Goal: Information Seeking & Learning: Learn about a topic

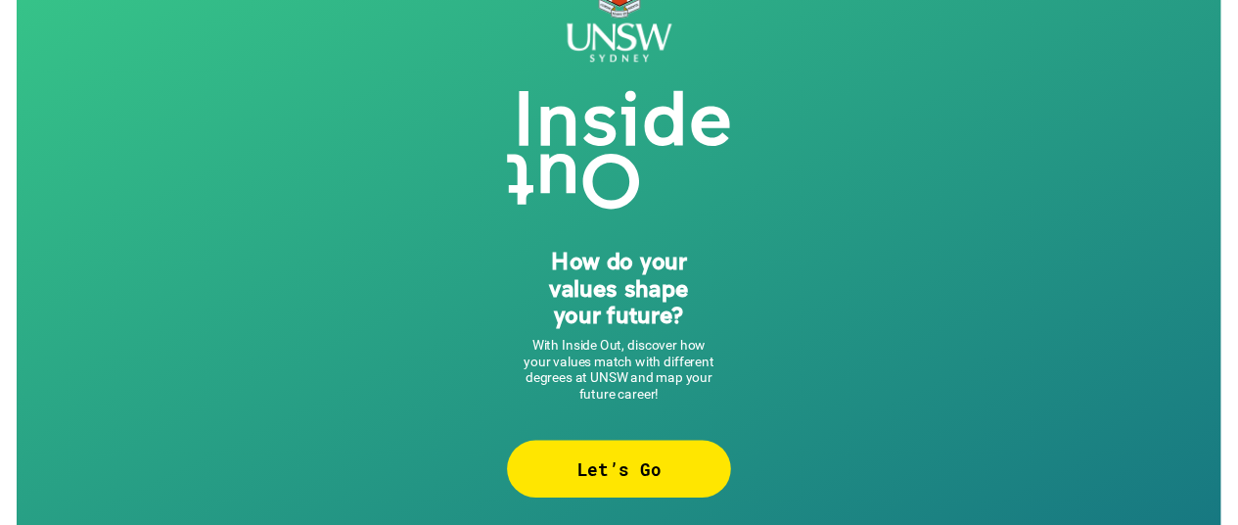
scroll to position [67, 0]
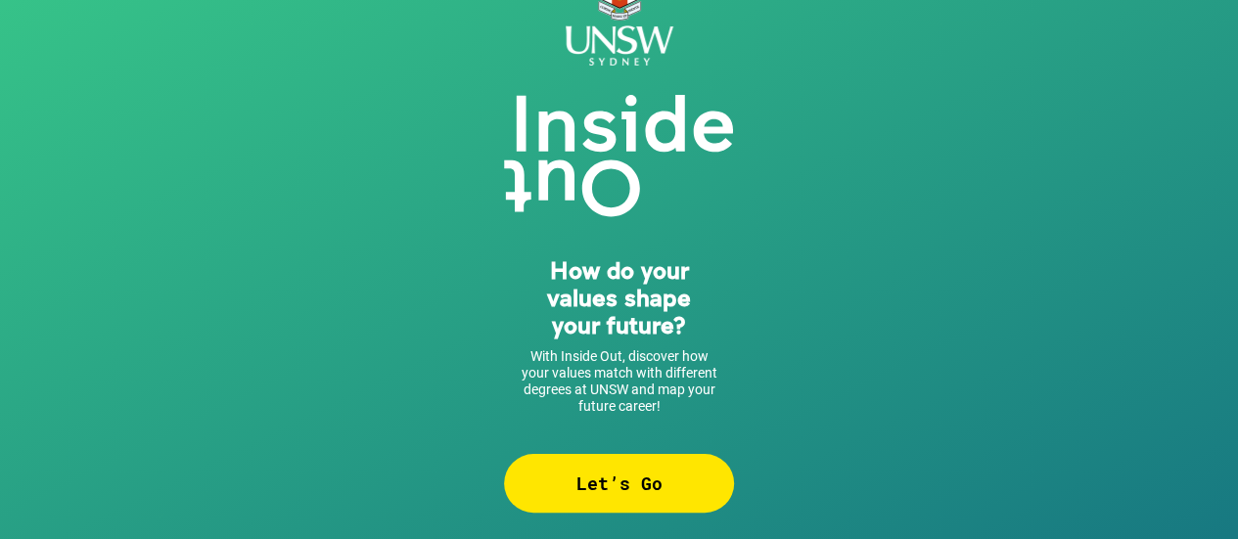
click at [654, 508] on div "Let’s Go" at bounding box center [619, 483] width 230 height 59
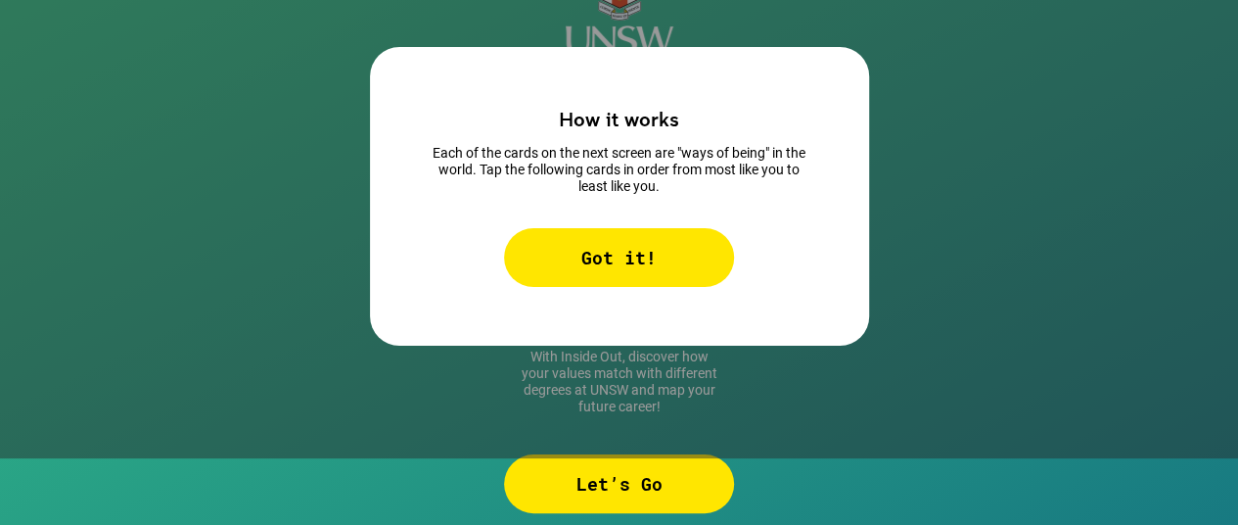
click at [679, 260] on div "Got it!" at bounding box center [619, 257] width 230 height 59
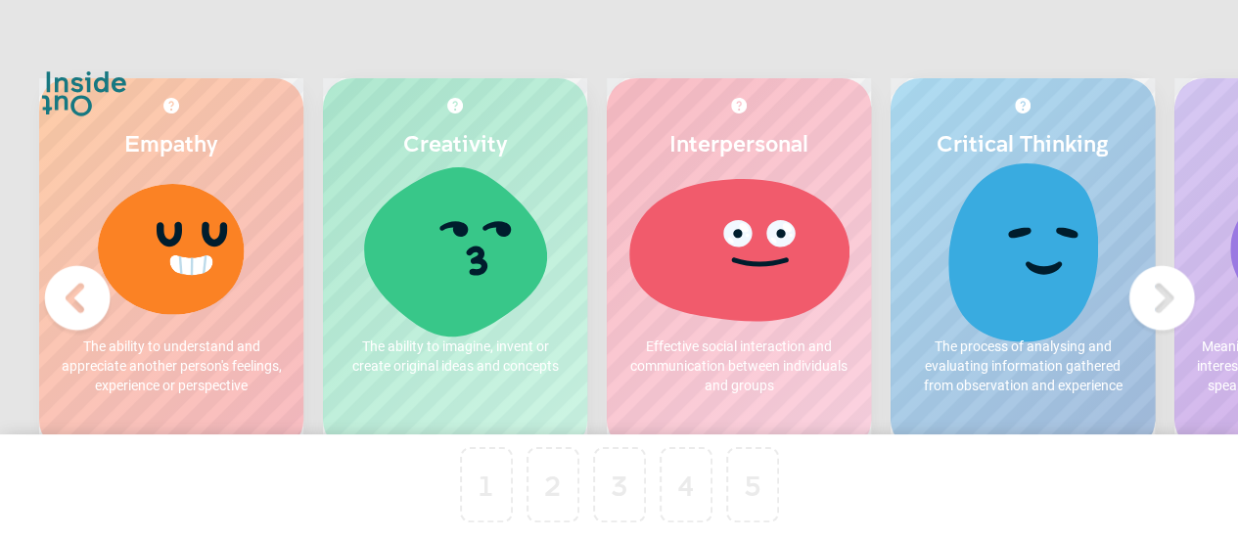
click at [233, 382] on p "The ability to understand and appreciate another person's feelings, experience …" at bounding box center [171, 366] width 225 height 59
click at [230, 191] on div at bounding box center [171, 248] width 225 height 147
click at [251, 283] on div at bounding box center [171, 248] width 225 height 147
click at [243, 314] on div at bounding box center [171, 248] width 225 height 147
click at [505, 512] on div "1" at bounding box center [486, 484] width 53 height 75
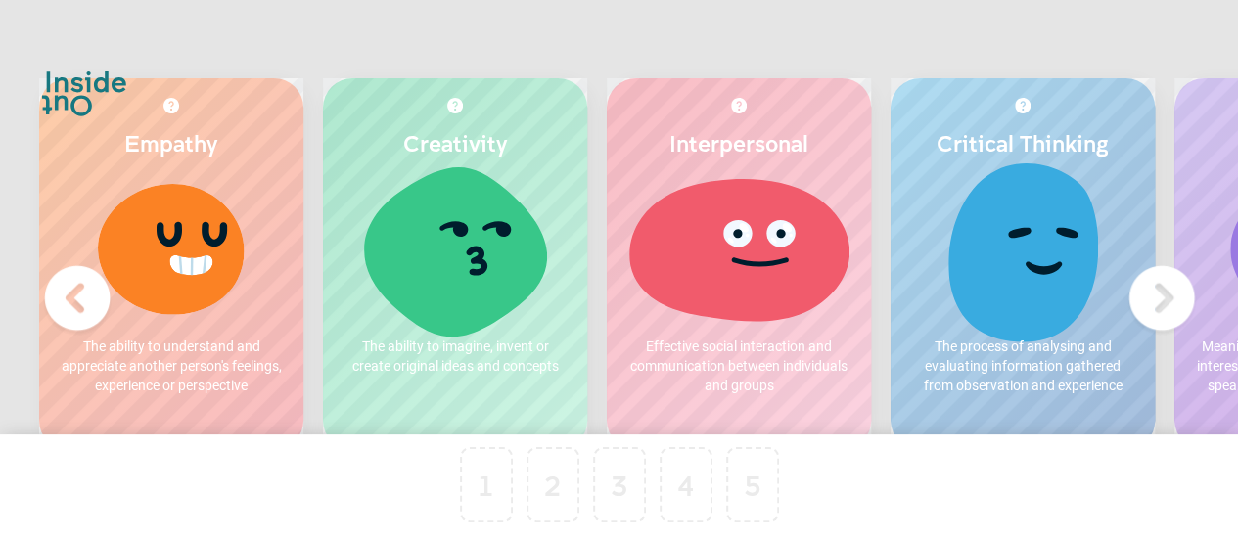
click at [233, 161] on div "Empathy The ability to understand and appreciate another person's feelings, exp…" at bounding box center [171, 264] width 264 height 372
click at [166, 113] on img at bounding box center [171, 106] width 16 height 16
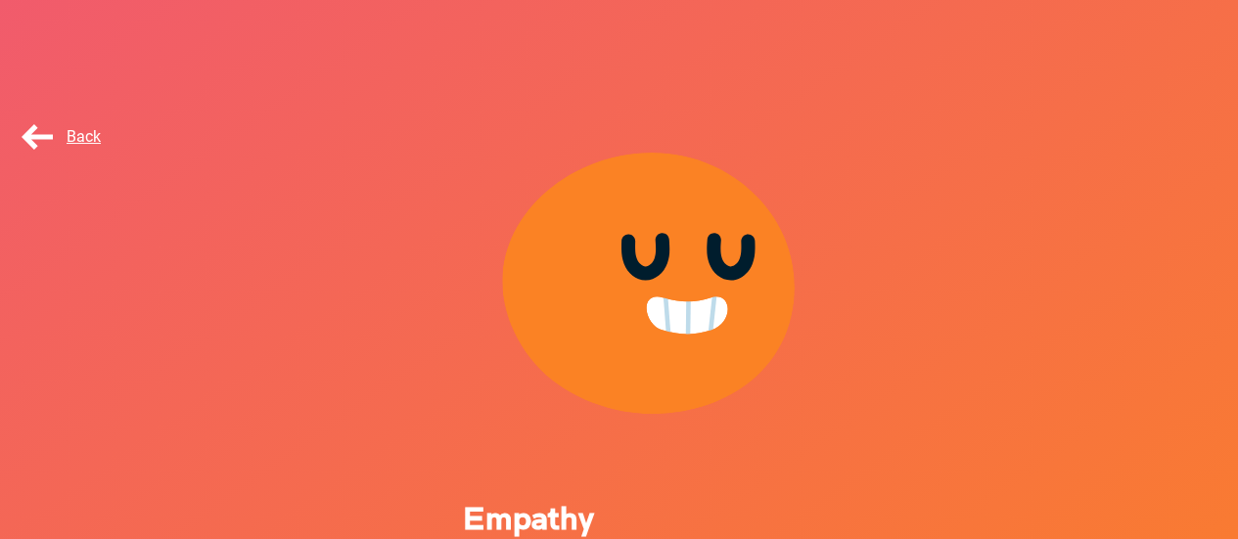
click at [57, 140] on span "Back" at bounding box center [59, 136] width 83 height 19
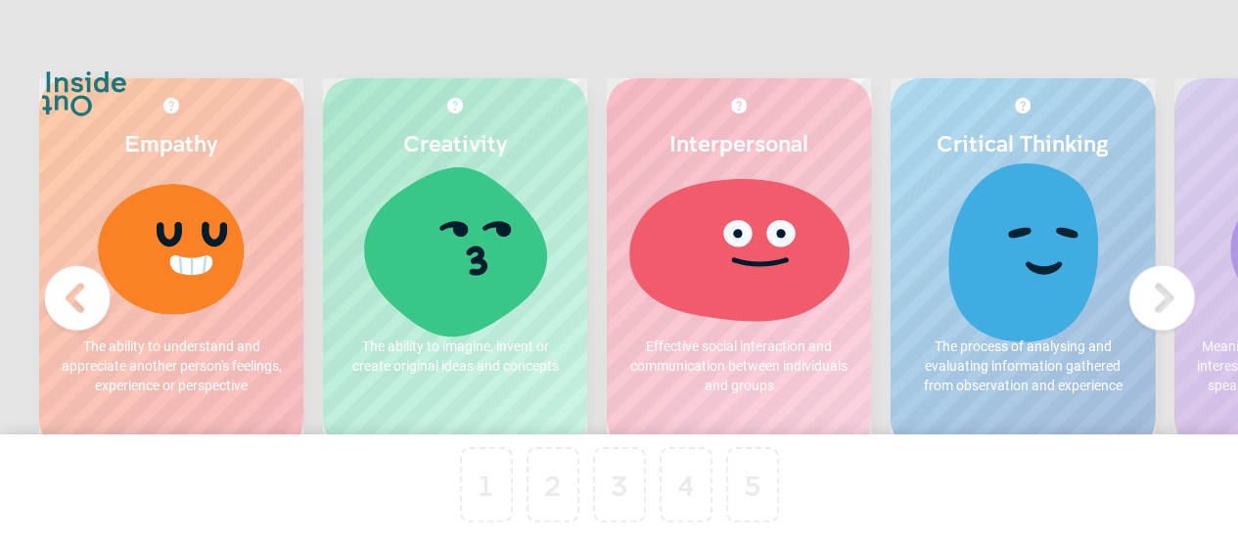
click at [233, 272] on div at bounding box center [171, 248] width 225 height 147
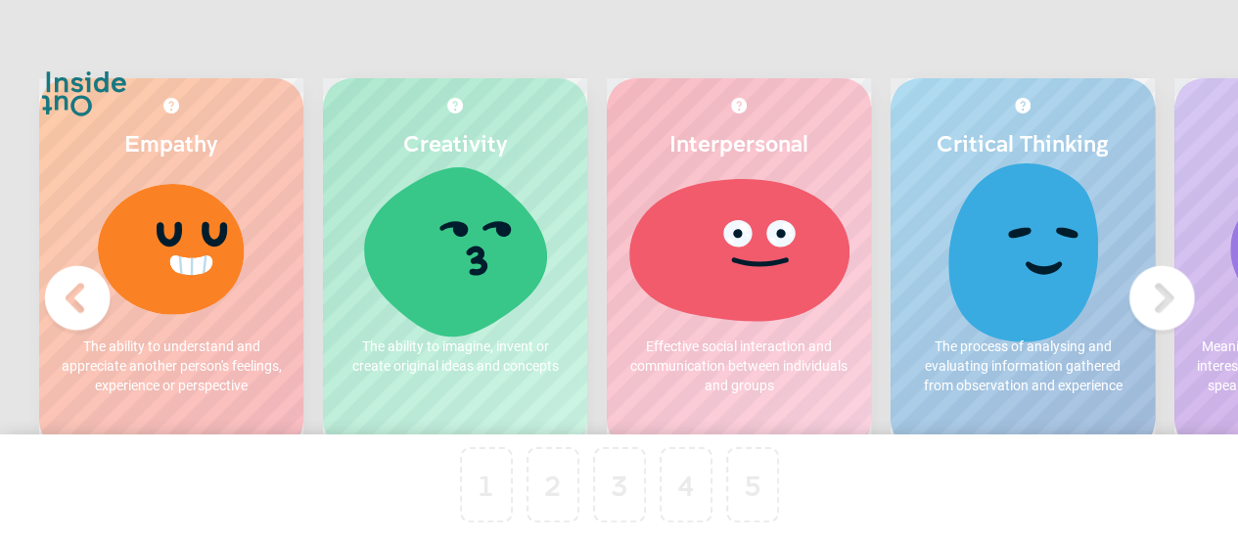
click at [470, 500] on div at bounding box center [486, 484] width 49 height 71
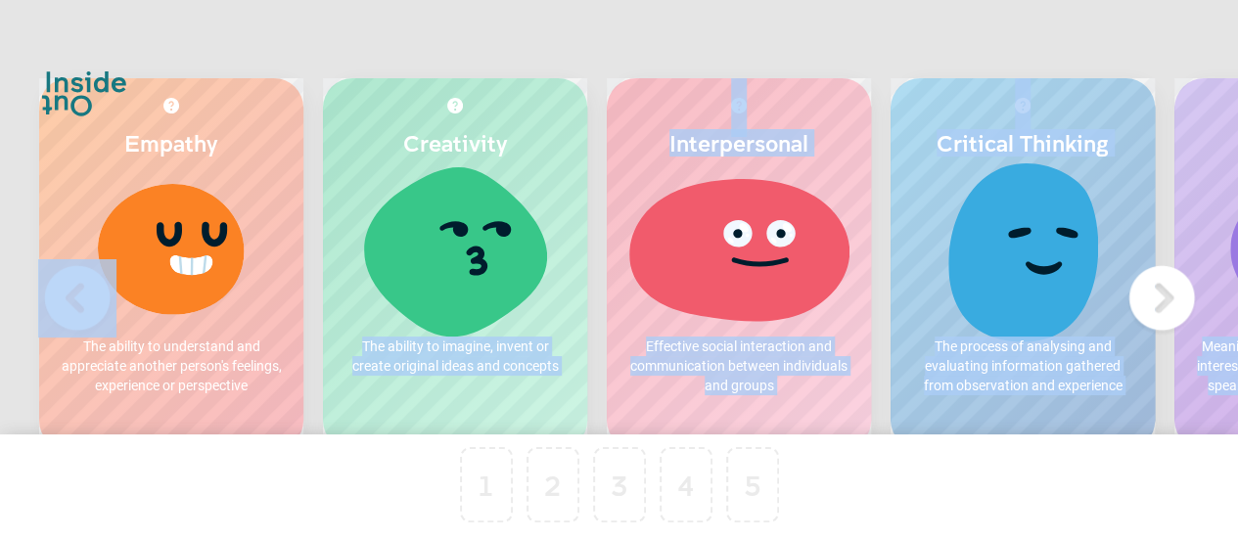
drag, startPoint x: 452, startPoint y: 203, endPoint x: 502, endPoint y: 453, distance: 255.5
click at [500, 484] on div "Empathy The ability to understand and appreciate another person's feelings, exp…" at bounding box center [619, 367] width 1238 height 734
click at [650, 32] on div "Empathy The ability to understand and appreciate another person's feelings, exp…" at bounding box center [619, 367] width 1238 height 734
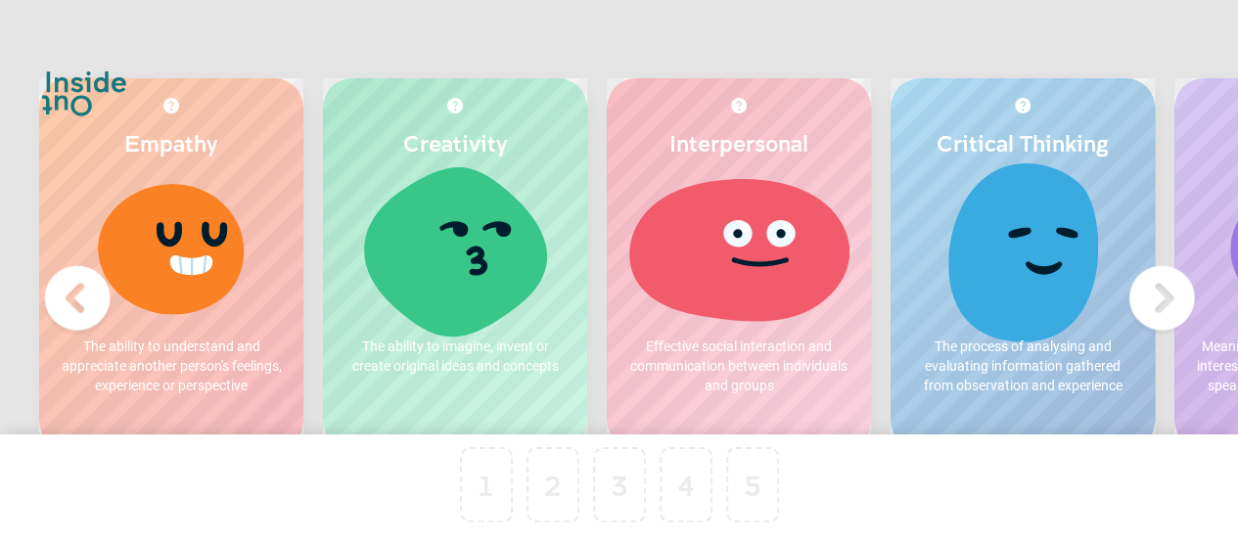
click at [1168, 302] on img at bounding box center [1162, 298] width 78 height 78
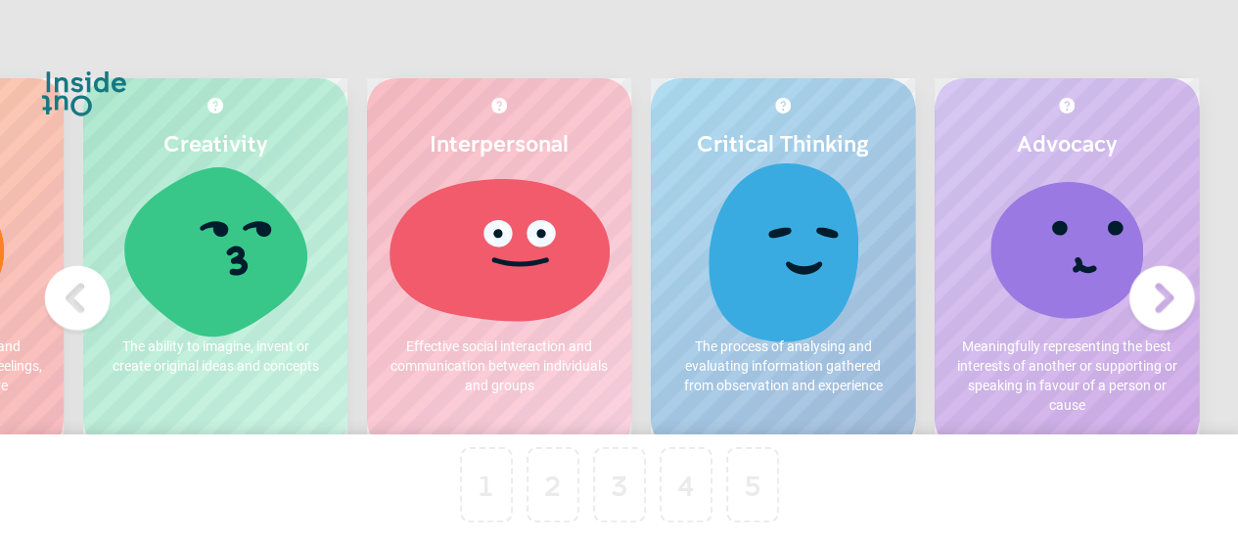
click at [1168, 302] on img at bounding box center [1162, 298] width 78 height 78
click at [1098, 337] on p "Meaningfully representing the best interests of another or supporting or speaki…" at bounding box center [1066, 376] width 225 height 78
click at [1014, 111] on div "Advocacy Meaningfully representing the best interests of another or supporting …" at bounding box center [1067, 264] width 264 height 372
click at [90, 287] on img at bounding box center [77, 298] width 78 height 78
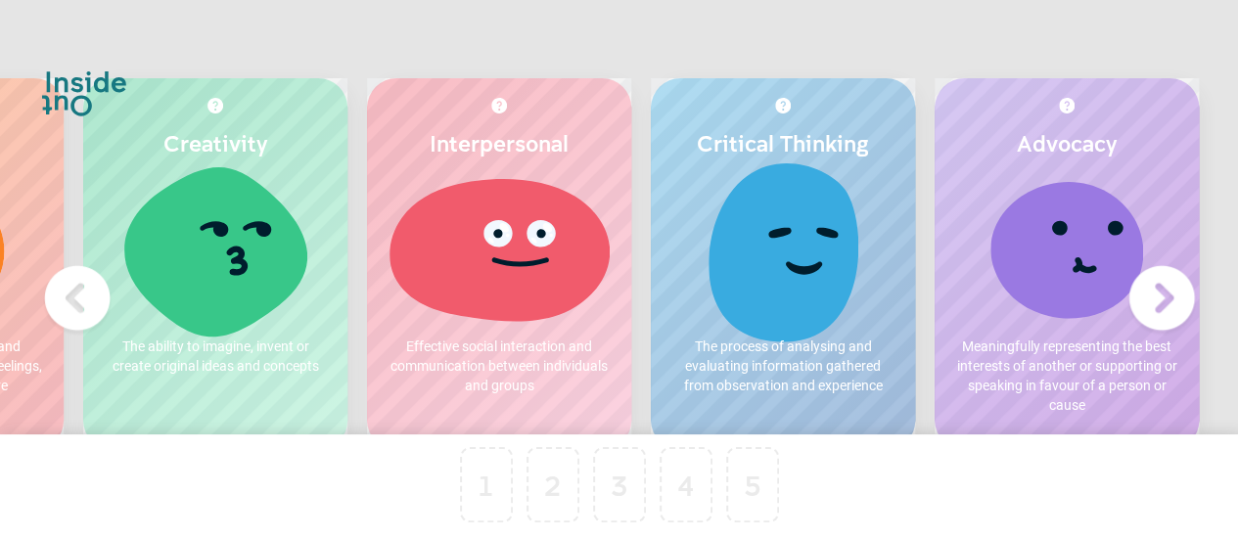
scroll to position [0, 0]
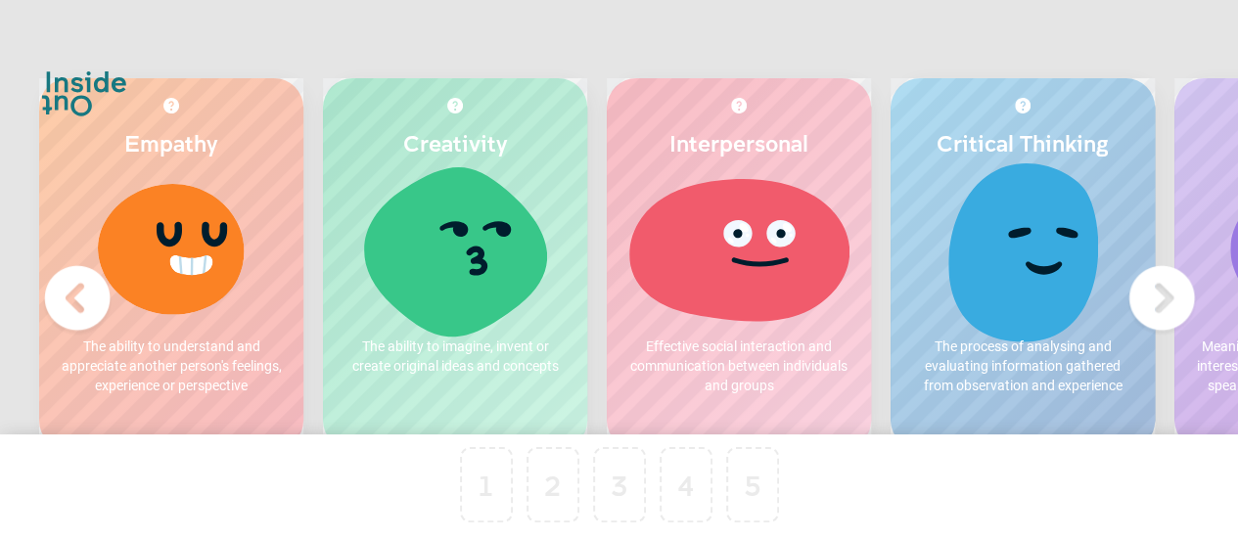
click at [493, 495] on div at bounding box center [486, 484] width 49 height 71
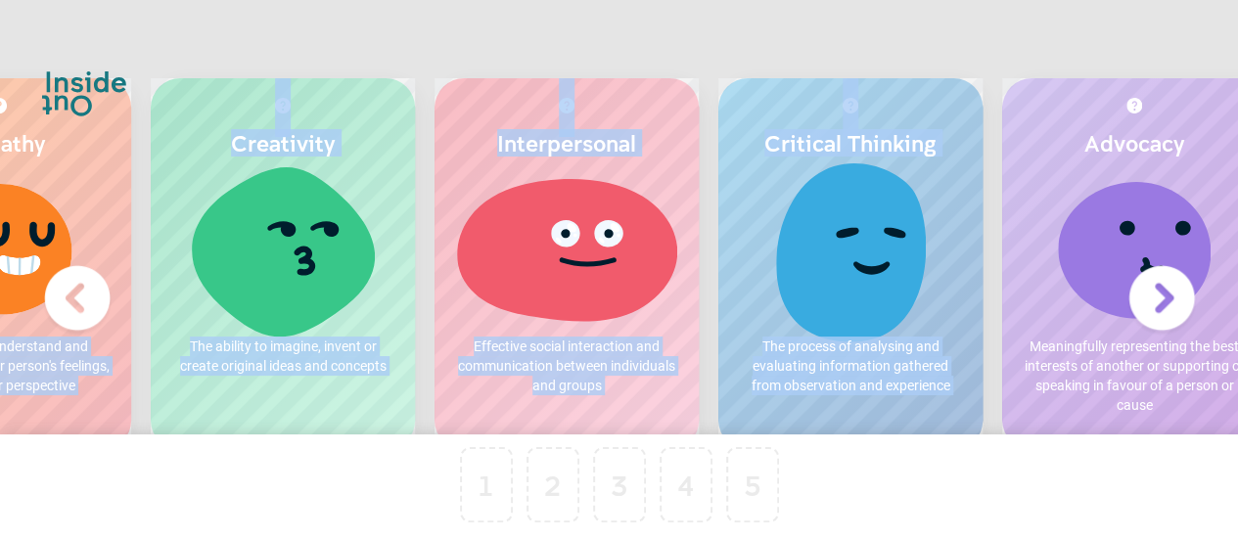
scroll to position [0, 229]
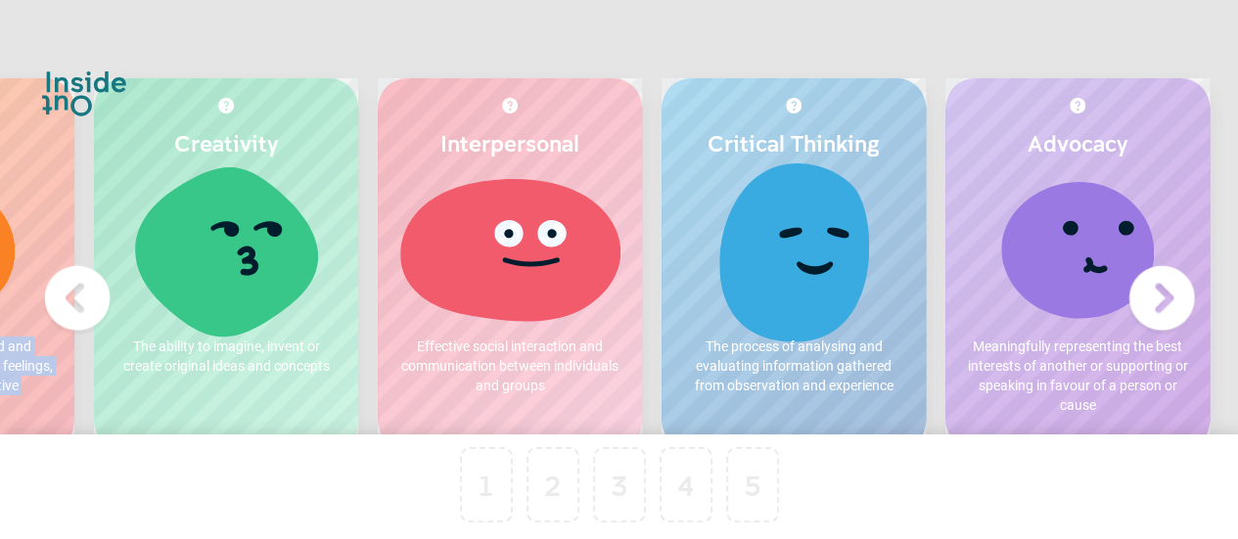
drag, startPoint x: 131, startPoint y: 329, endPoint x: 123, endPoint y: -23, distance: 352.4
click at [123, 0] on html "Empathy The ability to understand and appreciate another person's feelings, exp…" at bounding box center [619, 367] width 1238 height 734
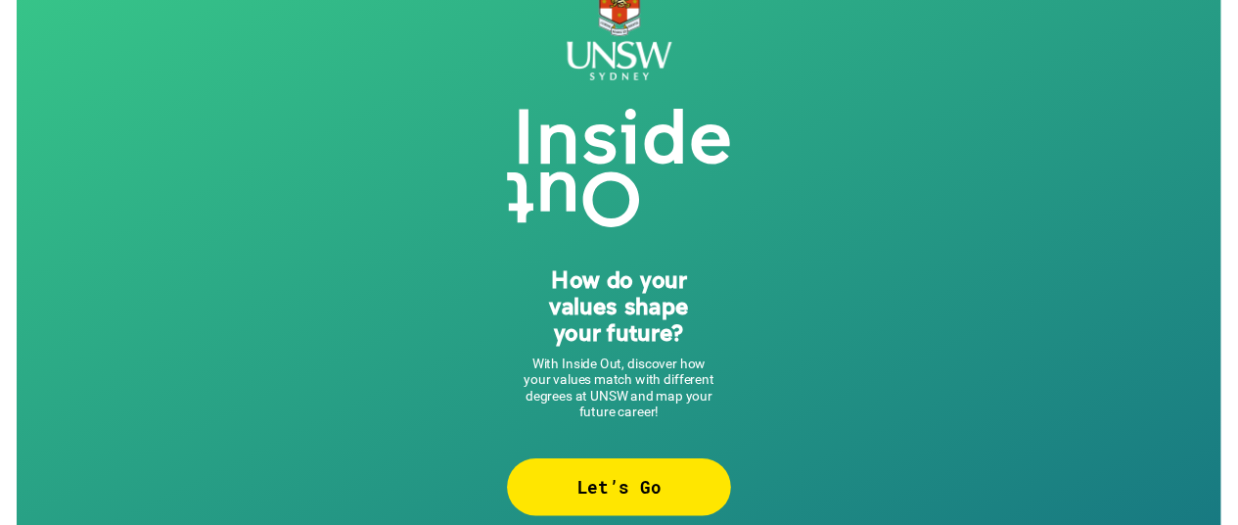
scroll to position [69, 0]
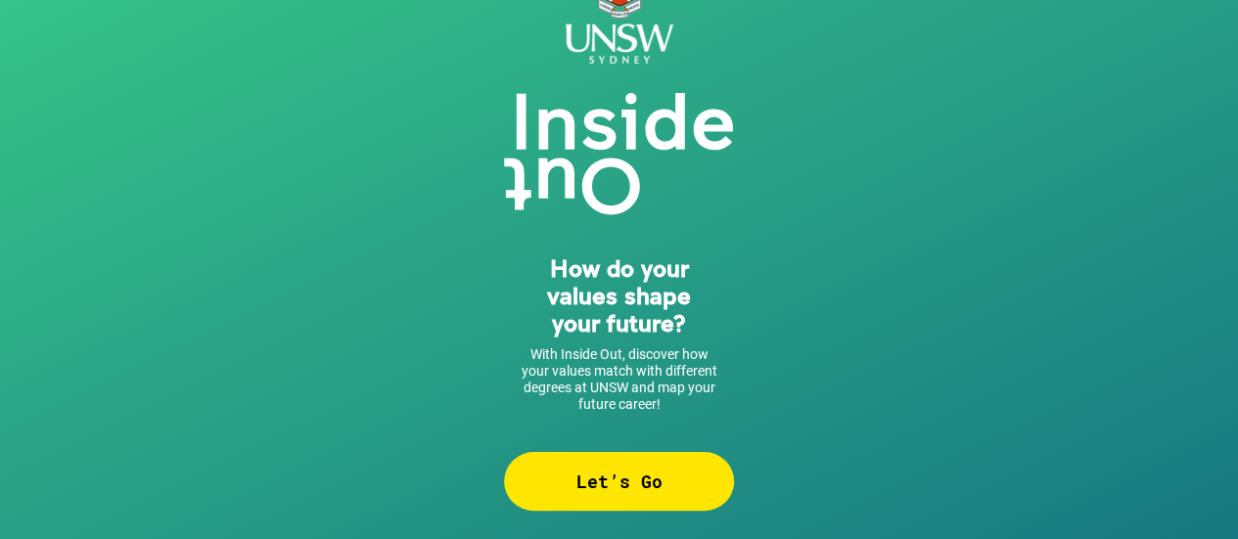
click at [603, 487] on div "Let’s Go" at bounding box center [619, 481] width 230 height 59
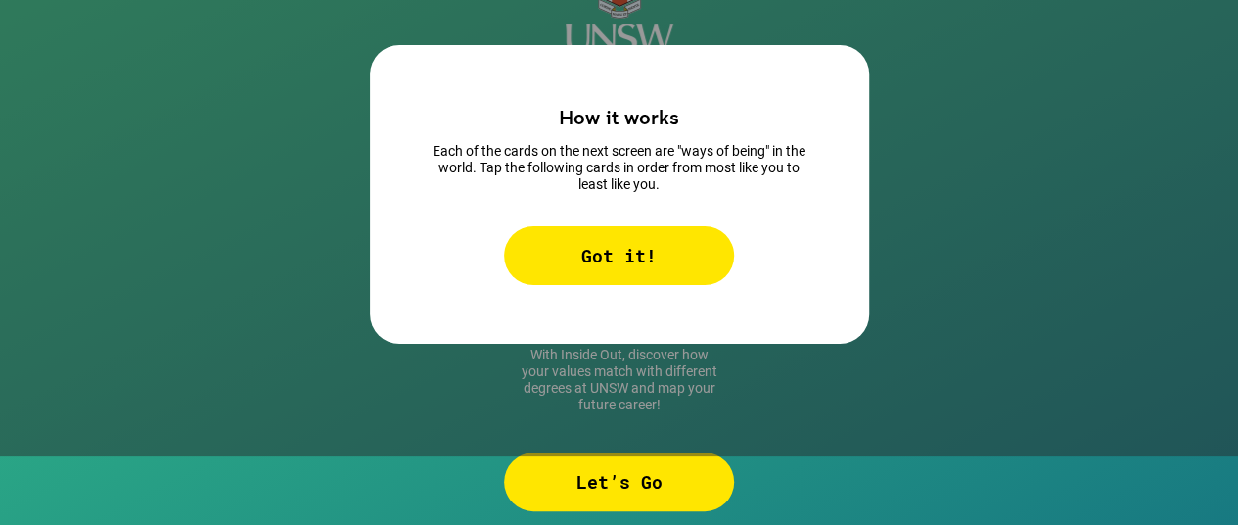
click at [705, 278] on div "Got it!" at bounding box center [619, 255] width 230 height 59
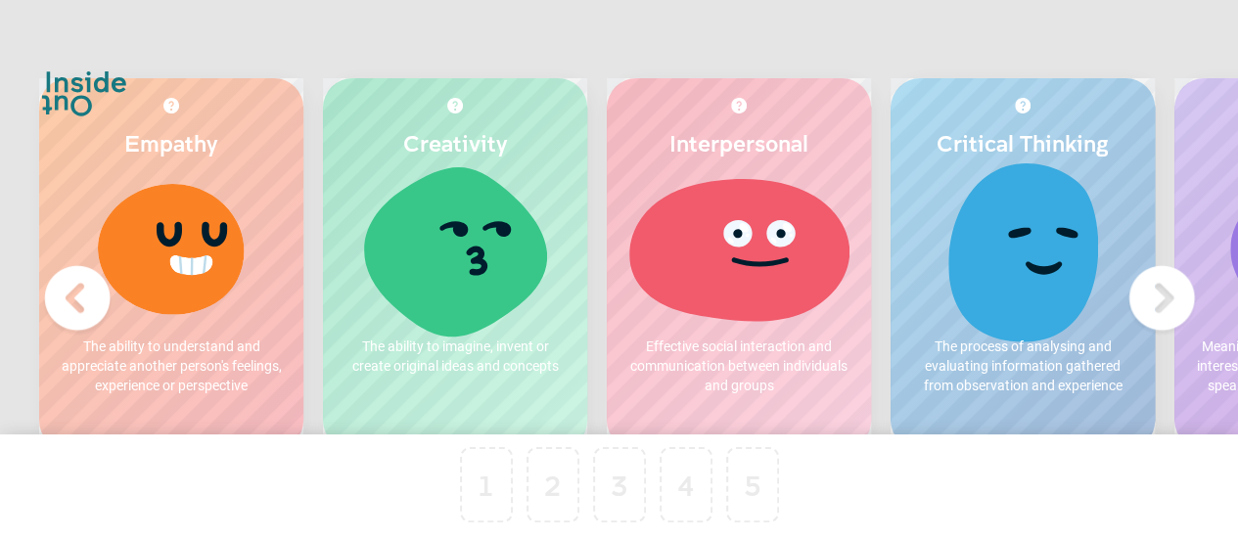
click at [509, 183] on div at bounding box center [455, 248] width 225 height 147
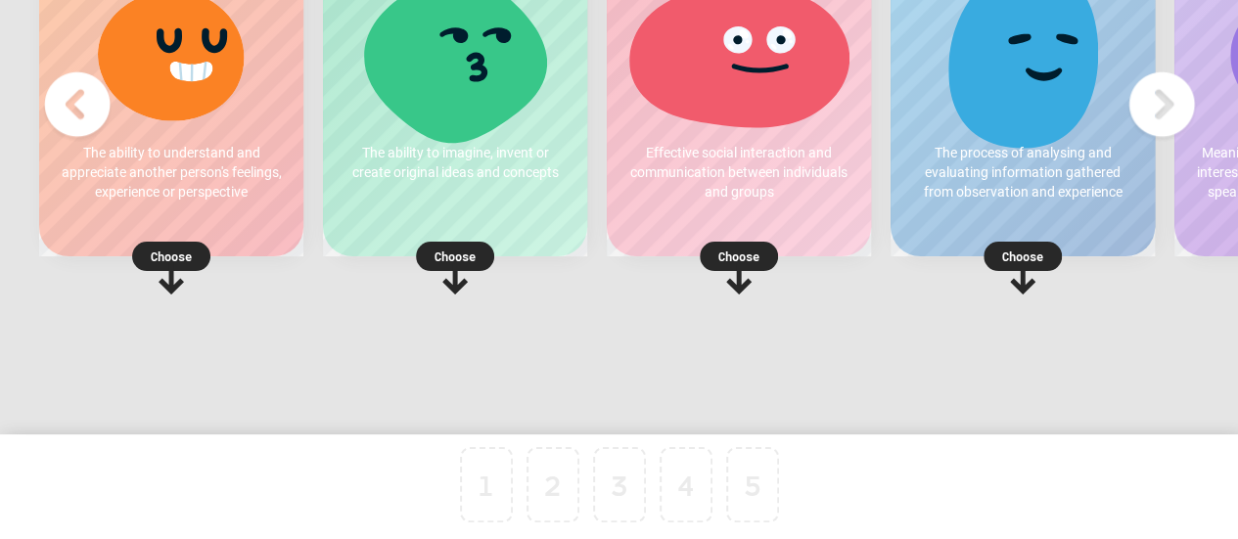
drag, startPoint x: 739, startPoint y: 267, endPoint x: 692, endPoint y: 569, distance: 305.1
click at [692, 538] on html "Empathy The ability to understand and appreciate another person's feelings, exp…" at bounding box center [619, 173] width 1238 height 734
click at [615, 326] on div "Interpersonal Effective social interaction and communication between individual…" at bounding box center [739, 139] width 284 height 509
click at [86, 105] on img at bounding box center [77, 105] width 78 height 78
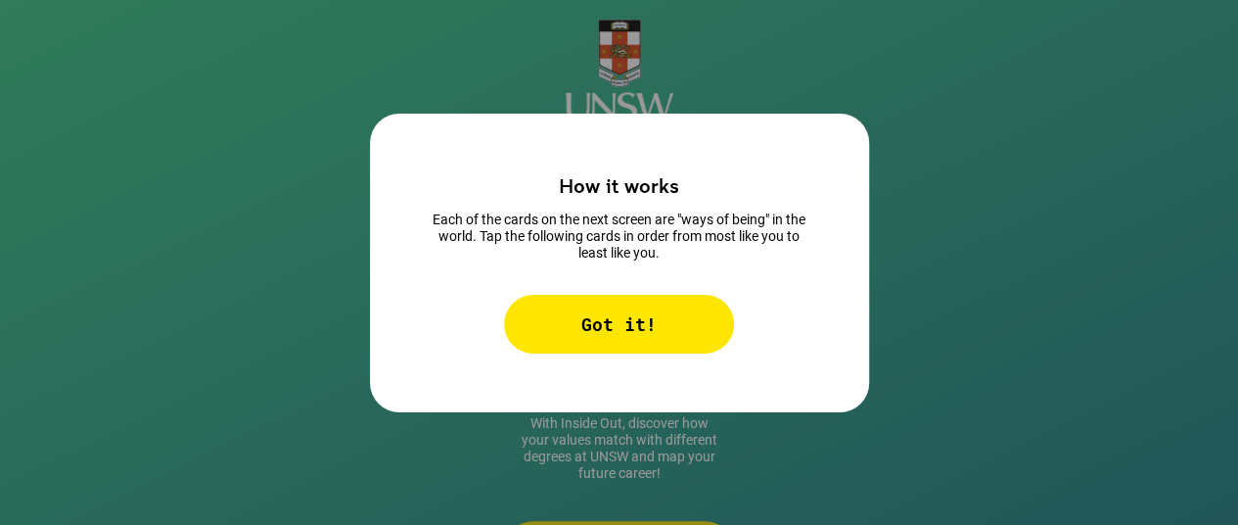
click at [690, 329] on div "Got it!" at bounding box center [619, 324] width 230 height 59
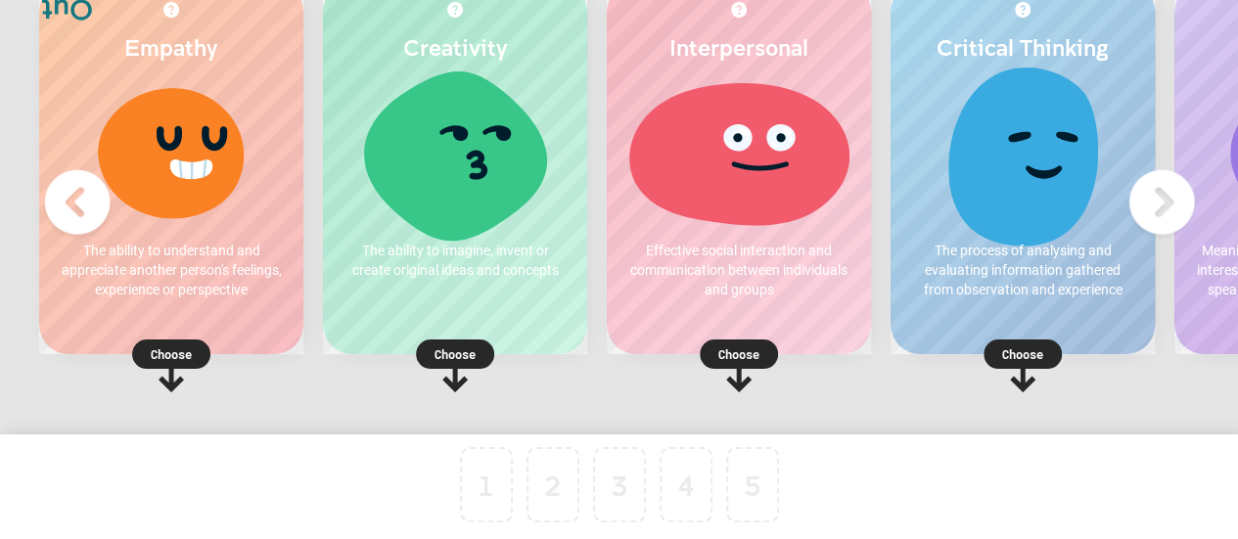
scroll to position [96, 0]
click at [756, 358] on p "Choose" at bounding box center [739, 354] width 264 height 20
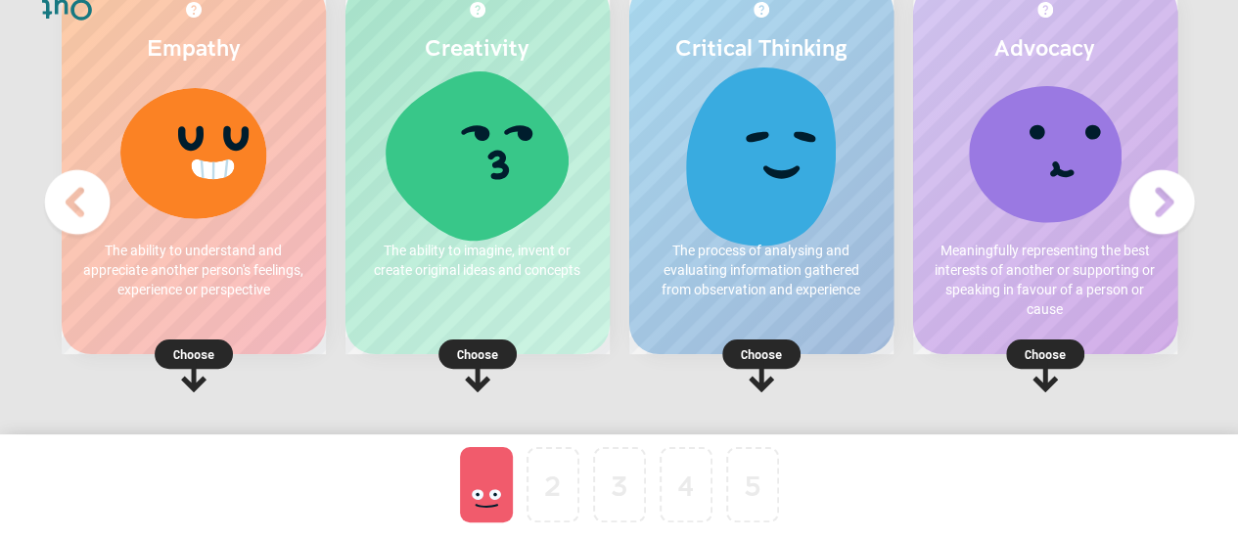
click at [178, 357] on p "Choose" at bounding box center [194, 354] width 264 height 20
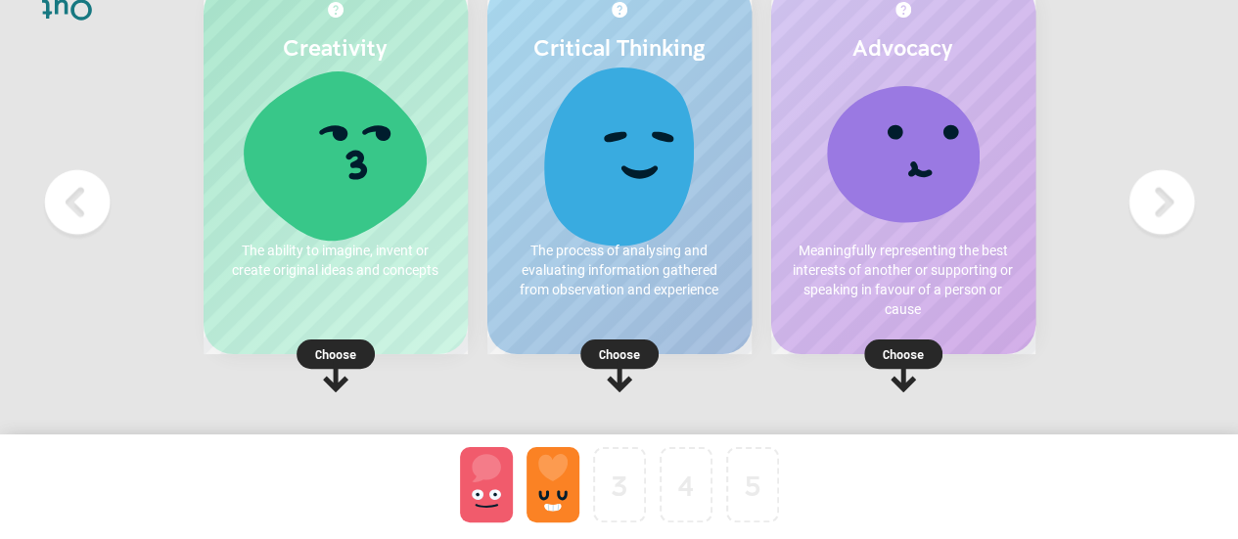
click at [313, 340] on rect at bounding box center [336, 354] width 78 height 29
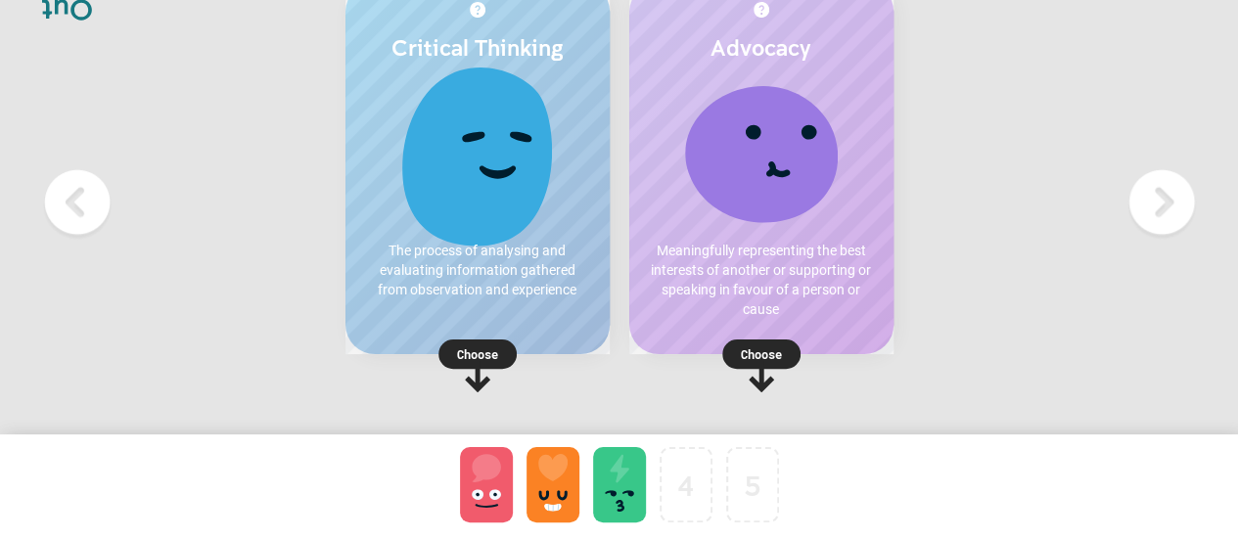
click at [777, 351] on p "Choose" at bounding box center [761, 354] width 264 height 20
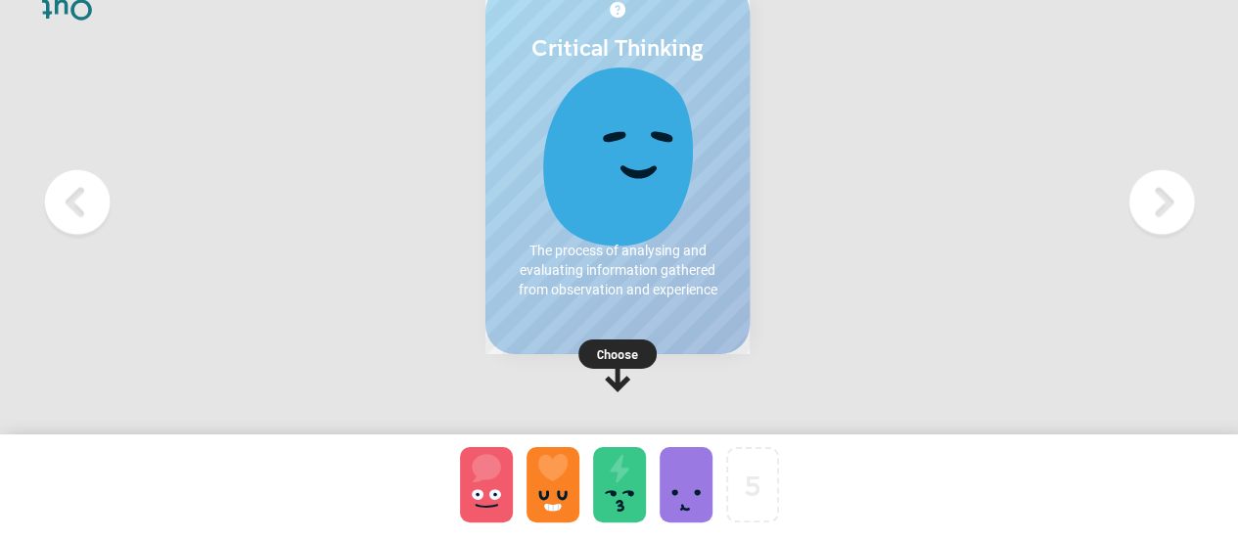
click at [478, 353] on div "Critical Thinking The process of analysing and evaluating information gathered …" at bounding box center [617, 236] width 284 height 509
click at [630, 362] on p "Choose" at bounding box center [619, 354] width 264 height 20
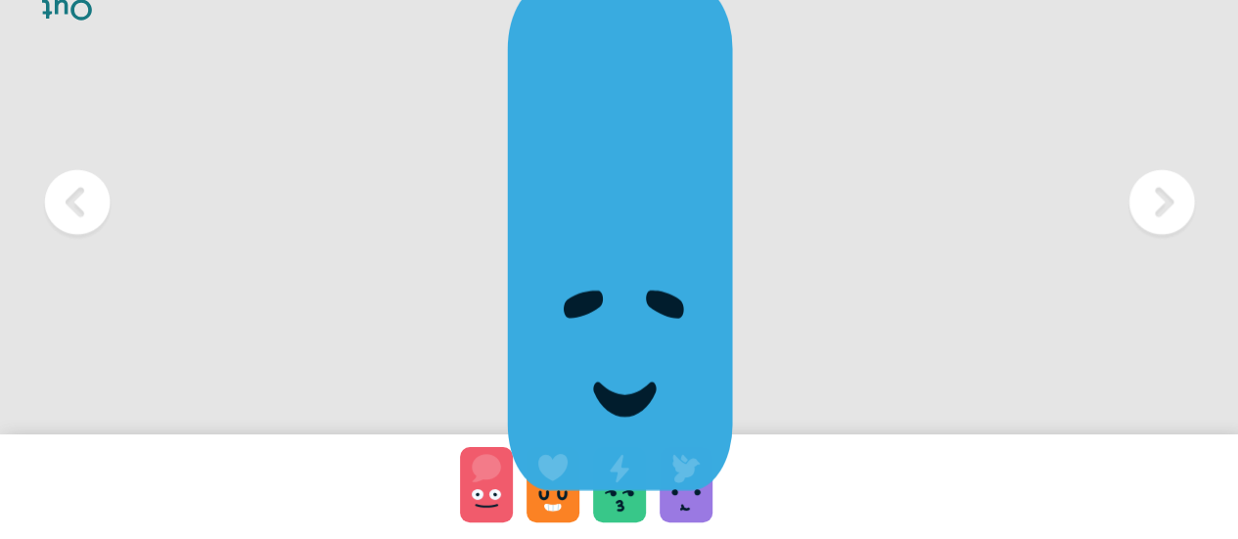
scroll to position [8, 0]
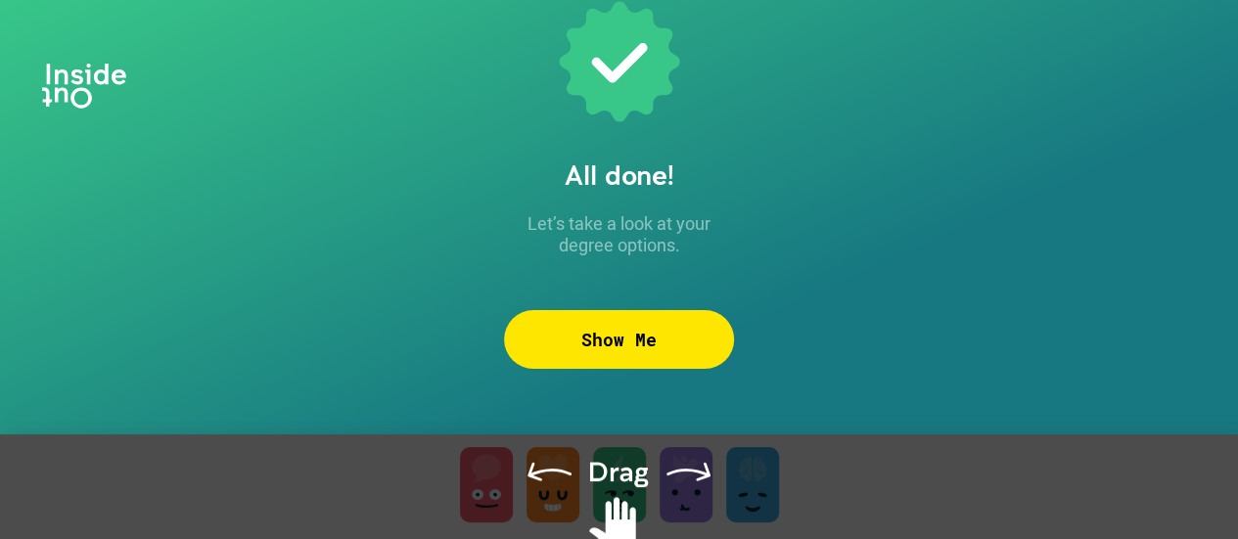
click at [717, 357] on div "Show Me" at bounding box center [619, 339] width 230 height 59
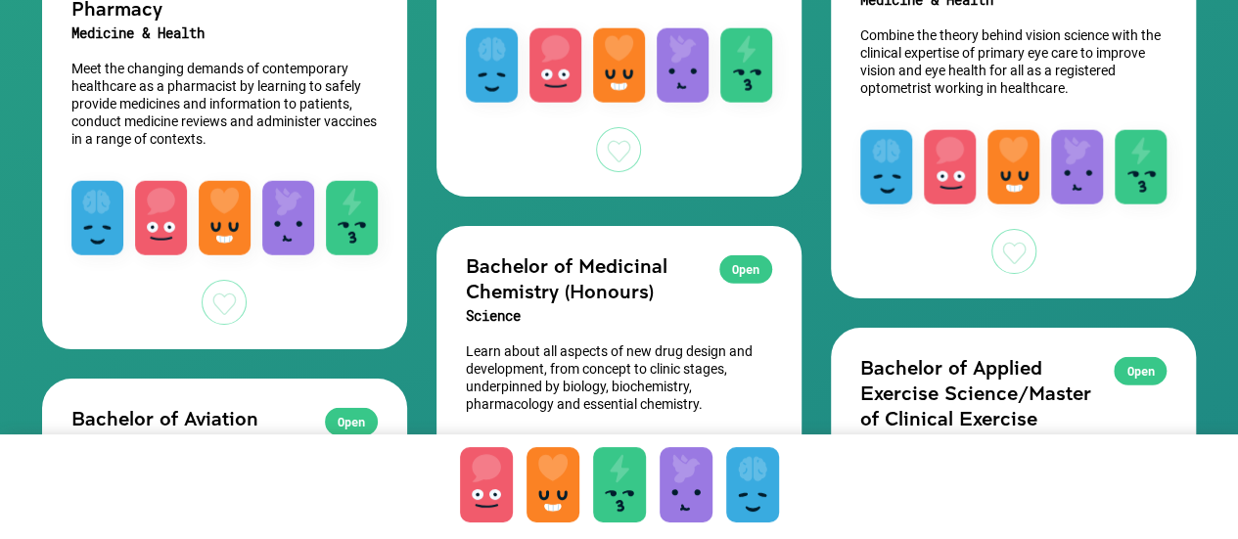
scroll to position [2445, 0]
